Goal: Information Seeking & Learning: Learn about a topic

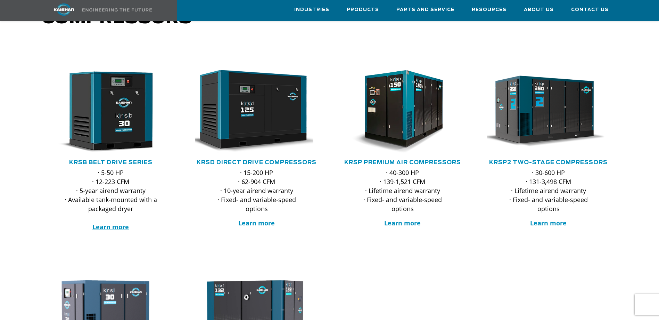
scroll to position [104, 0]
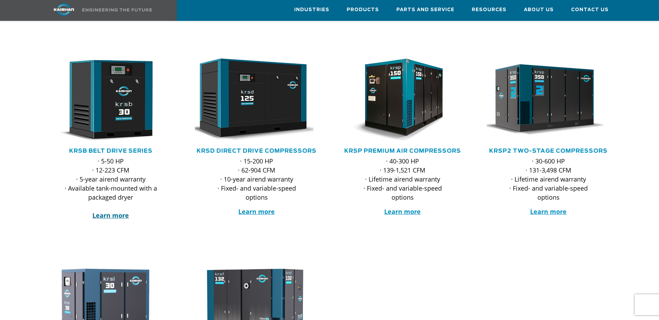
click at [105, 211] on strong "Learn more" at bounding box center [110, 215] width 36 height 8
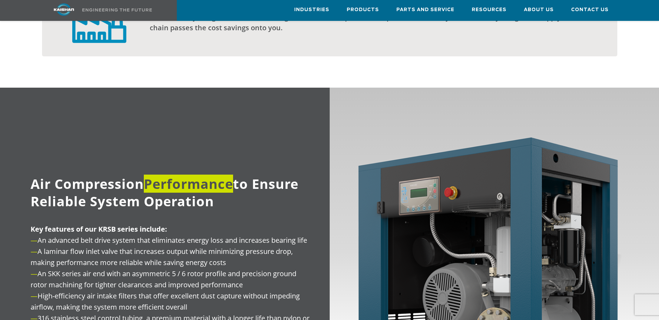
scroll to position [591, 0]
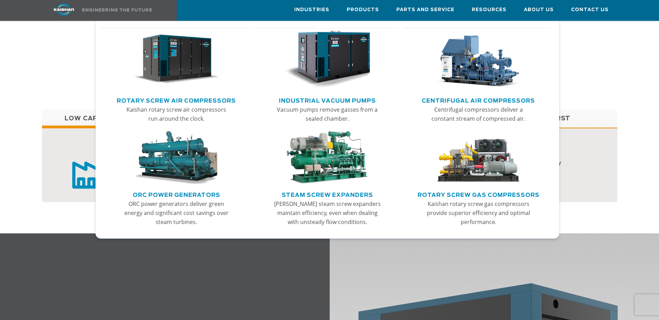
click at [186, 74] on img "Main menu" at bounding box center [176, 60] width 86 height 58
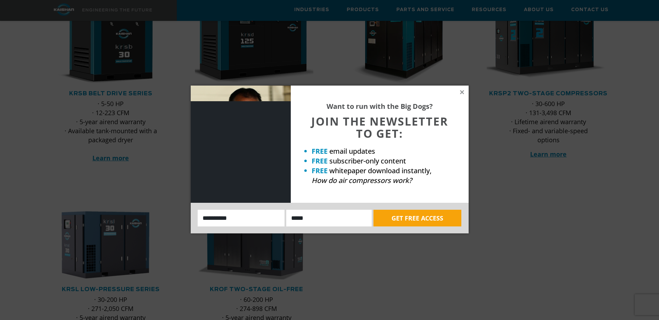
scroll to position [174, 0]
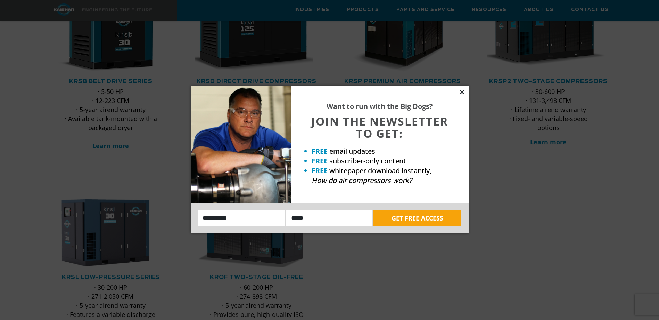
click at [464, 91] on icon at bounding box center [462, 92] width 6 height 6
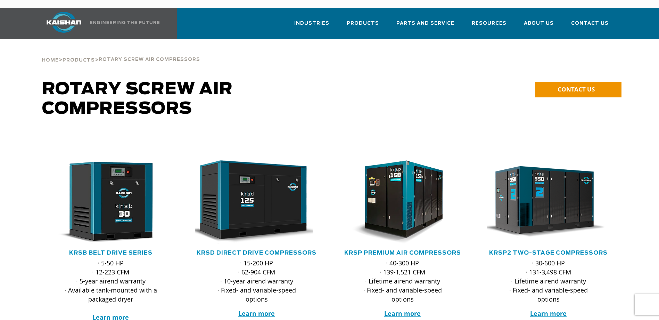
scroll to position [0, 0]
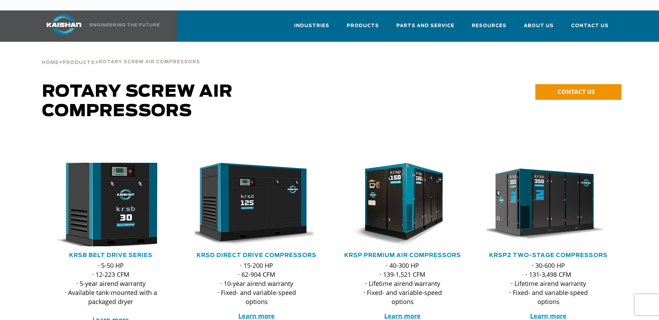
click at [126, 215] on img at bounding box center [106, 205] width 136 height 92
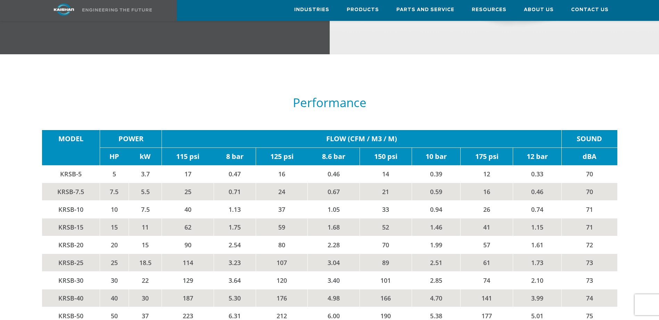
scroll to position [1147, 0]
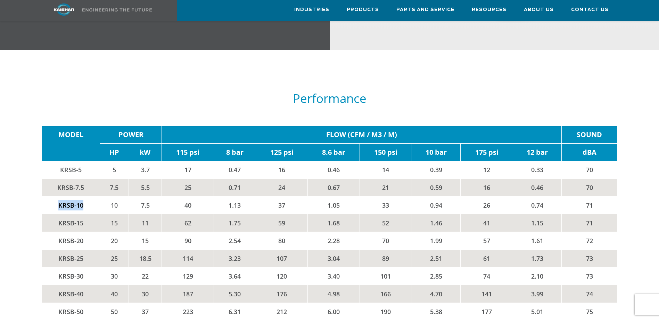
drag, startPoint x: 58, startPoint y: 196, endPoint x: 81, endPoint y: 196, distance: 22.9
click at [81, 196] on td "KRSB-10" at bounding box center [71, 205] width 58 height 18
copy td "KRSB-10"
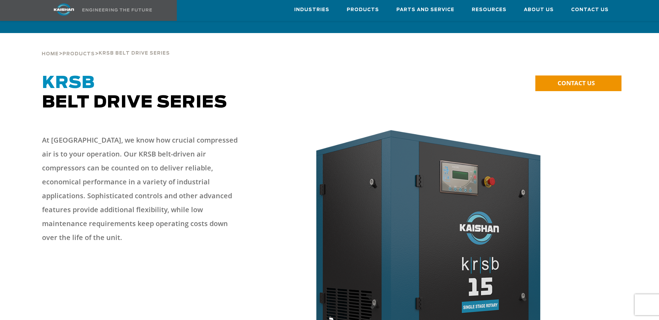
scroll to position [0, 0]
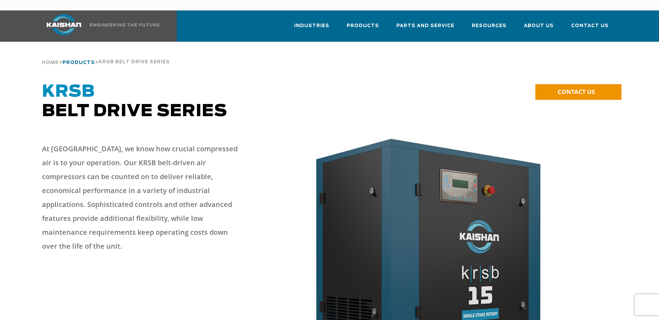
click at [74, 60] on span "Products" at bounding box center [79, 62] width 32 height 5
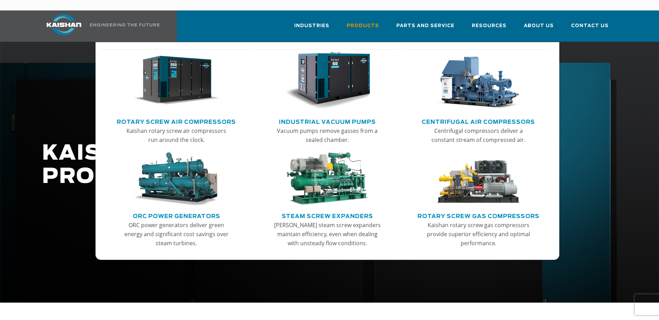
click at [181, 116] on link "Rotary Screw Air Compressors" at bounding box center [176, 121] width 119 height 10
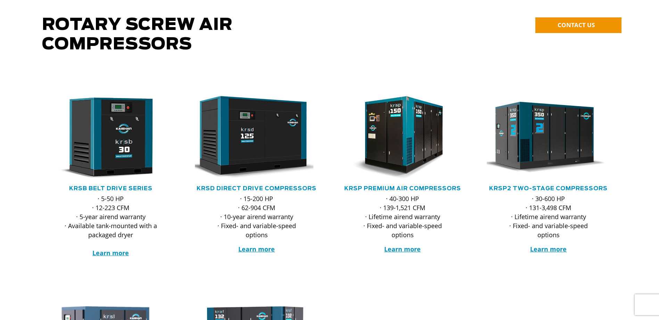
scroll to position [70, 0]
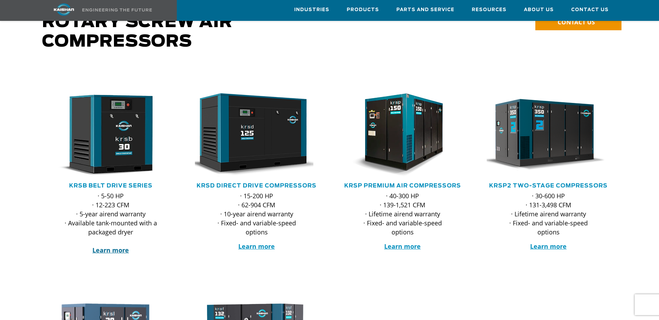
click at [113, 246] on strong "Learn more" at bounding box center [110, 250] width 36 height 8
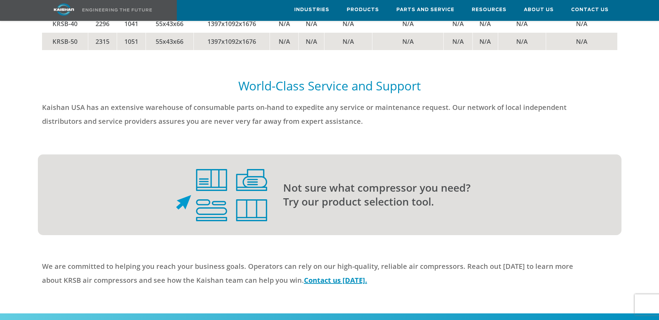
scroll to position [1773, 0]
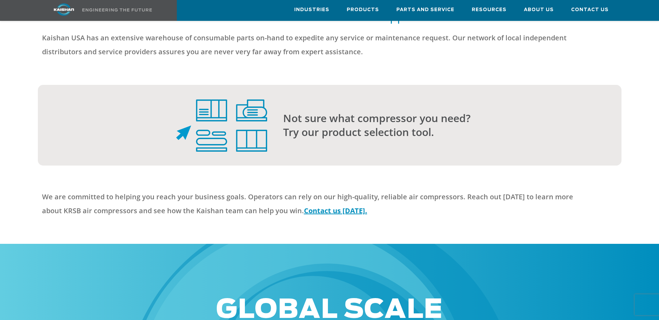
click at [324, 129] on div at bounding box center [329, 125] width 659 height 81
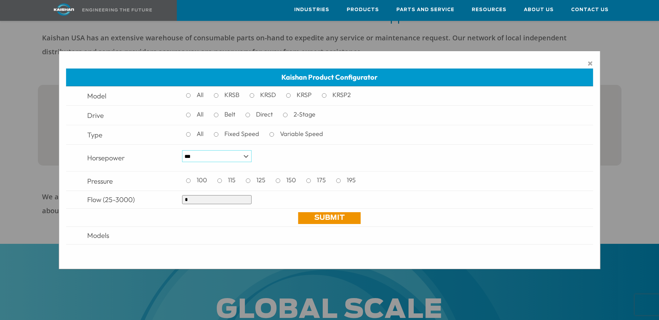
click at [218, 156] on select "*** * *** ** ** ** ** ** ** ** ** ** *** *** *** *** *** *** *** *** *** *** ***" at bounding box center [217, 156] width 70 height 12
select select "***"
click at [182, 150] on select "*** * *** ** ** ** ** ** ** ** ** ** *** *** *** *** *** *** *** *** *** *** ***" at bounding box center [217, 156] width 70 height 12
drag, startPoint x: 194, startPoint y: 201, endPoint x: 170, endPoint y: 198, distance: 24.2
click at [170, 198] on tr "Flow (25-3000) *" at bounding box center [330, 200] width 528 height 18
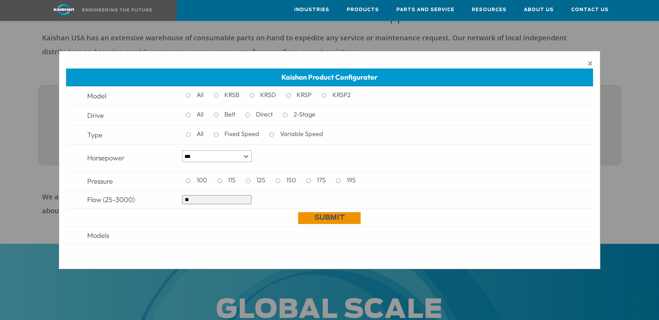
type input "**"
click at [326, 220] on link "Submit" at bounding box center [330, 218] width 63 height 12
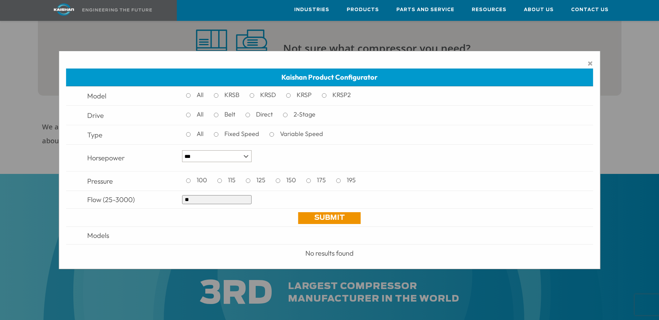
scroll to position [1842, 0]
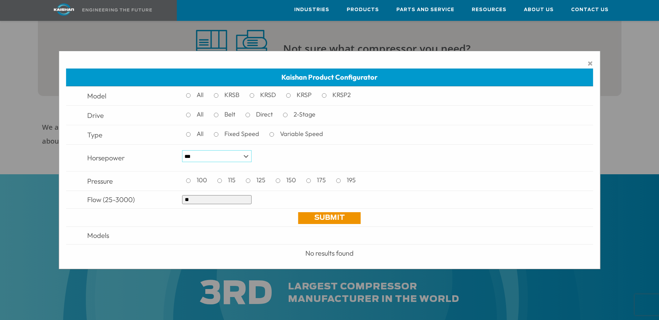
click at [246, 157] on select "*** * *** ** ** ** ** ** ** ** ** ** *** *** *** *** *** *** *** *** *** *** ***" at bounding box center [217, 156] width 70 height 12
select select "**"
click at [182, 150] on select "*** * *** ** ** ** ** ** ** ** ** ** *** *** *** *** *** *** *** *** *** *** ***" at bounding box center [217, 156] width 70 height 12
click at [332, 219] on link "Submit" at bounding box center [330, 218] width 63 height 12
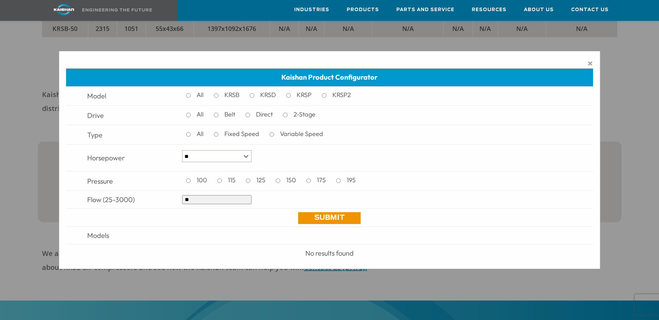
scroll to position [1703, 0]
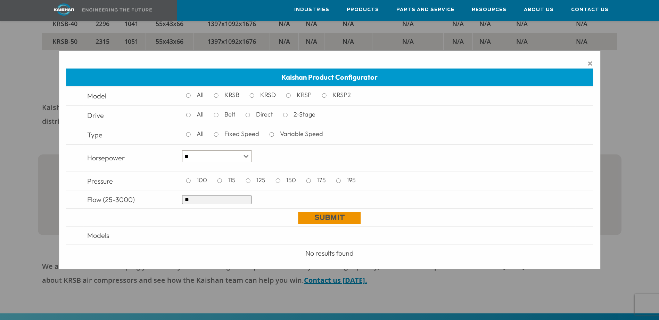
click at [324, 214] on link "Submit" at bounding box center [330, 218] width 63 height 12
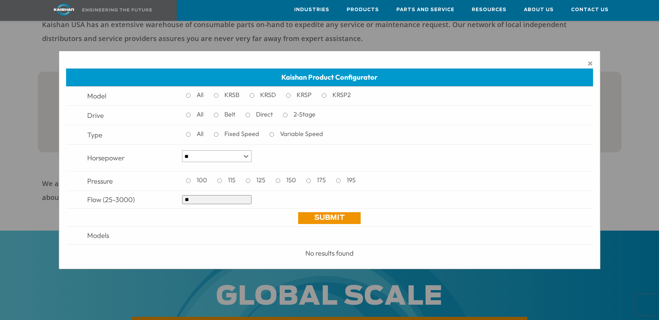
scroll to position [1807, 0]
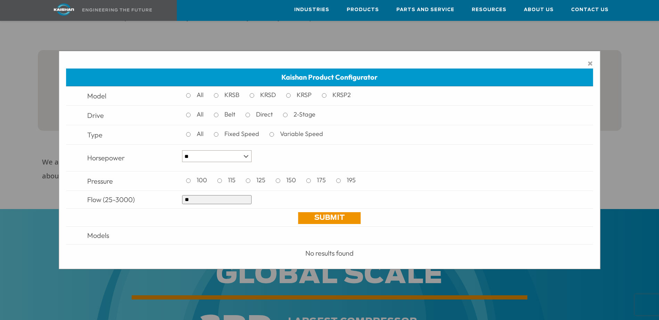
click at [593, 64] on span "×" at bounding box center [591, 63] width 6 height 10
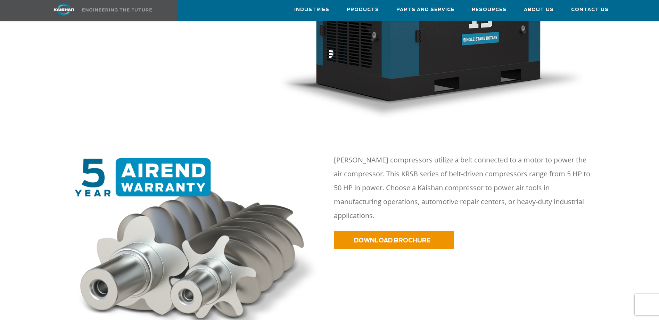
scroll to position [163, 0]
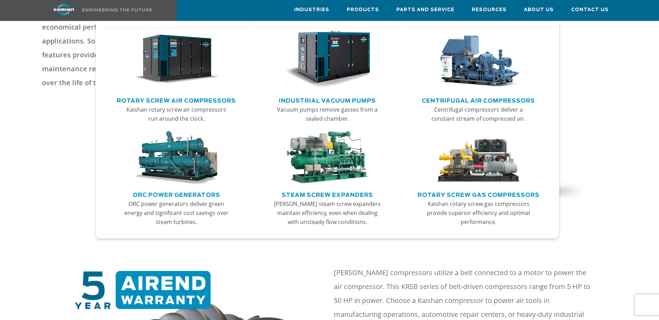
click at [184, 101] on link "Rotary Screw Air Compressors" at bounding box center [176, 100] width 119 height 10
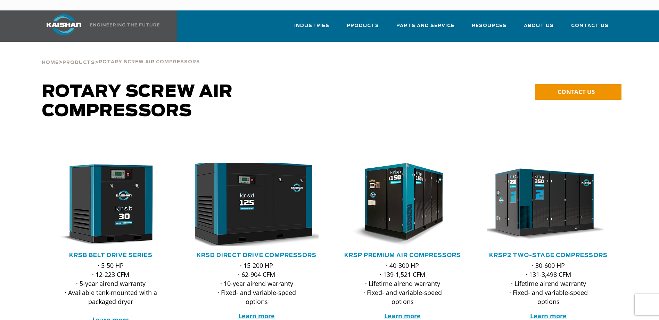
click at [248, 177] on img at bounding box center [252, 205] width 136 height 92
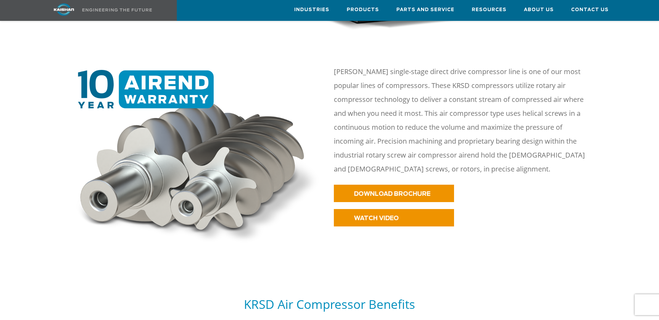
scroll to position [382, 0]
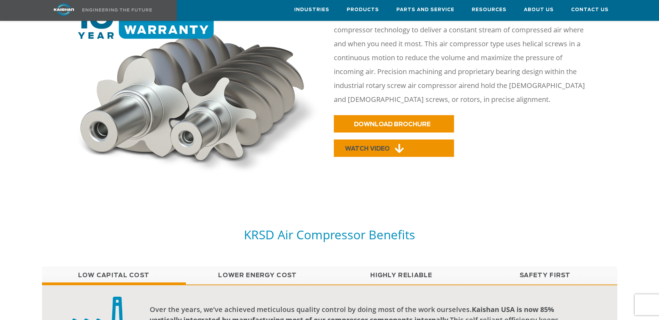
click at [369, 146] on span "WATCH VIDEO" at bounding box center [367, 149] width 45 height 6
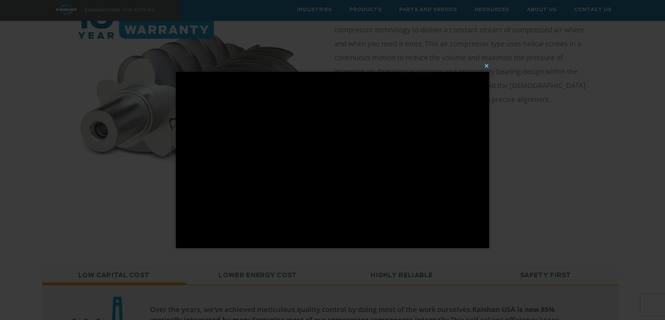
click at [486, 65] on button "×" at bounding box center [334, 65] width 313 height 15
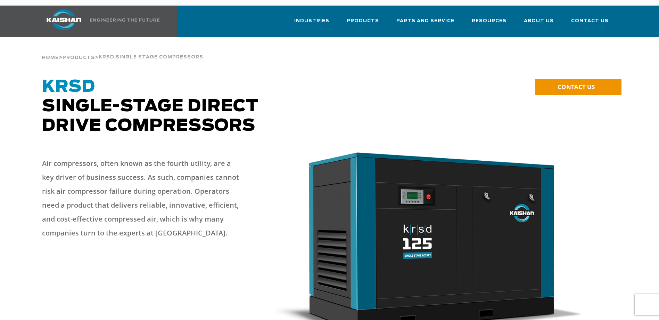
scroll to position [0, 0]
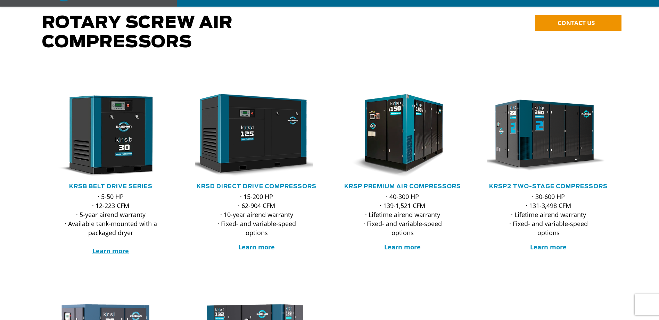
scroll to position [70, 0]
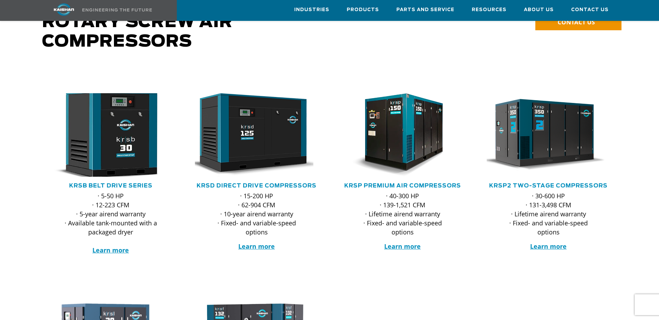
click at [133, 148] on img at bounding box center [106, 135] width 136 height 92
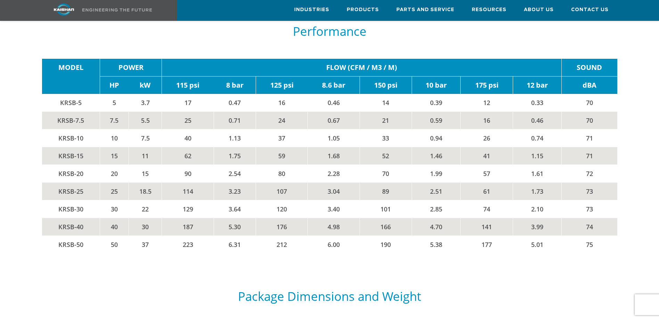
scroll to position [1217, 0]
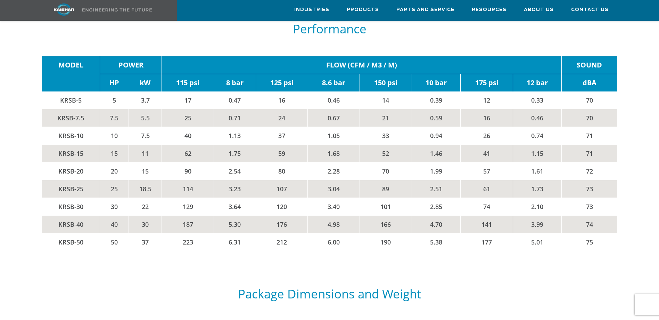
click at [83, 127] on td "KRSB-10" at bounding box center [71, 136] width 58 height 18
drag, startPoint x: 58, startPoint y: 106, endPoint x: 93, endPoint y: 105, distance: 34.8
click at [93, 109] on td "KRSB-7.5" at bounding box center [71, 118] width 58 height 18
copy td "KRSB-7.5"
